Goal: Information Seeking & Learning: Learn about a topic

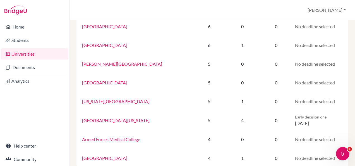
scroll to position [402, 0]
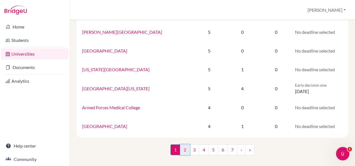
click at [185, 152] on link "2" at bounding box center [185, 149] width 10 height 11
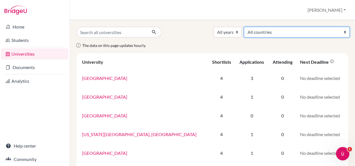
click at [308, 35] on select "All countries Australia Bulgaria Canada Germany Hong Kong (China) India Japan N…" at bounding box center [297, 32] width 106 height 11
select select "106"
click at [286, 27] on select "All countries Australia Bulgaria Canada Germany Hong Kong (China) India Japan N…" at bounding box center [297, 32] width 106 height 11
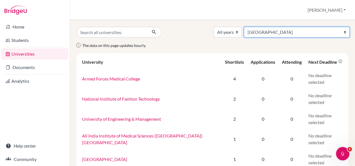
click at [299, 33] on select "All countries [GEOGRAPHIC_DATA] [GEOGRAPHIC_DATA] [GEOGRAPHIC_DATA] [GEOGRAPHIC…" at bounding box center [297, 32] width 106 height 11
select select "96"
click at [286, 27] on select "All countries [GEOGRAPHIC_DATA] [GEOGRAPHIC_DATA] [GEOGRAPHIC_DATA] [GEOGRAPHIC…" at bounding box center [297, 32] width 106 height 11
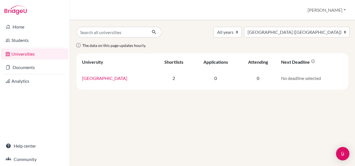
select select "96"
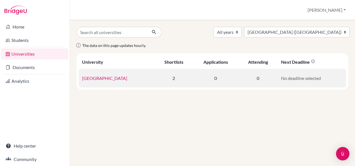
click at [115, 79] on link "University of Hong Kong" at bounding box center [104, 77] width 45 height 5
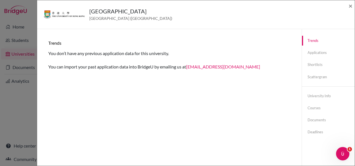
click at [28, 103] on div "University of Hong Kong Hong Kong (China) × Trends You don’t have any previous …" at bounding box center [177, 83] width 355 height 166
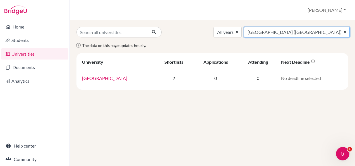
click at [304, 30] on select "All countries Australia Bulgaria Canada Germany Hong Kong (China) India Japan N…" at bounding box center [297, 32] width 106 height 11
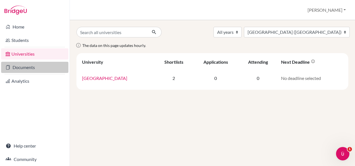
click at [28, 65] on link "Documents" at bounding box center [34, 67] width 67 height 11
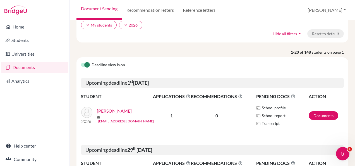
scroll to position [46, 0]
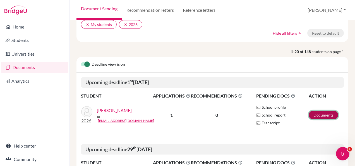
click at [310, 115] on link "Documents" at bounding box center [324, 115] width 30 height 9
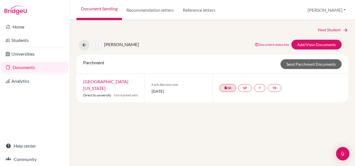
click at [310, 115] on div "Next Student SINGH, SNEHA Document status key TR Requirement. Document not uplo…" at bounding box center [213, 93] width 286 height 146
click link "Next Student" at bounding box center [333, 30] width 30 height 6
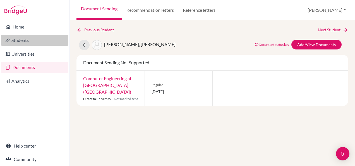
click at [11, 40] on link "Students" at bounding box center [34, 40] width 67 height 11
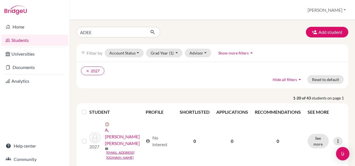
type input "ADEEM"
click button "submit" at bounding box center [153, 32] width 15 height 11
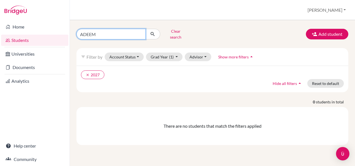
click at [94, 32] on input "ADEEM" at bounding box center [111, 34] width 69 height 11
type input "A"
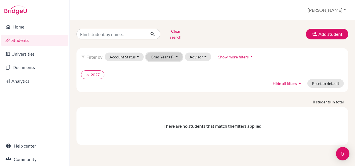
click at [158, 54] on button "Grad Year (1)" at bounding box center [164, 57] width 37 height 9
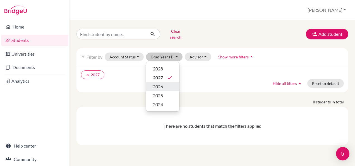
click at [158, 83] on span "2026" at bounding box center [158, 86] width 10 height 7
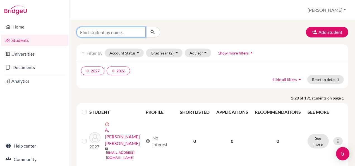
click at [92, 32] on input "Find student by name..." at bounding box center [111, 32] width 69 height 11
type input "ADEEM"
click button "submit" at bounding box center [153, 32] width 15 height 11
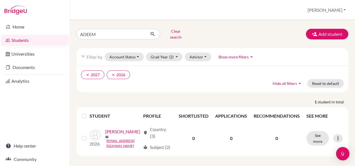
scroll to position [4, 0]
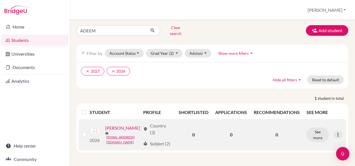
click at [105, 131] on link "[PERSON_NAME]" at bounding box center [122, 128] width 35 height 7
